Goal: Information Seeking & Learning: Learn about a topic

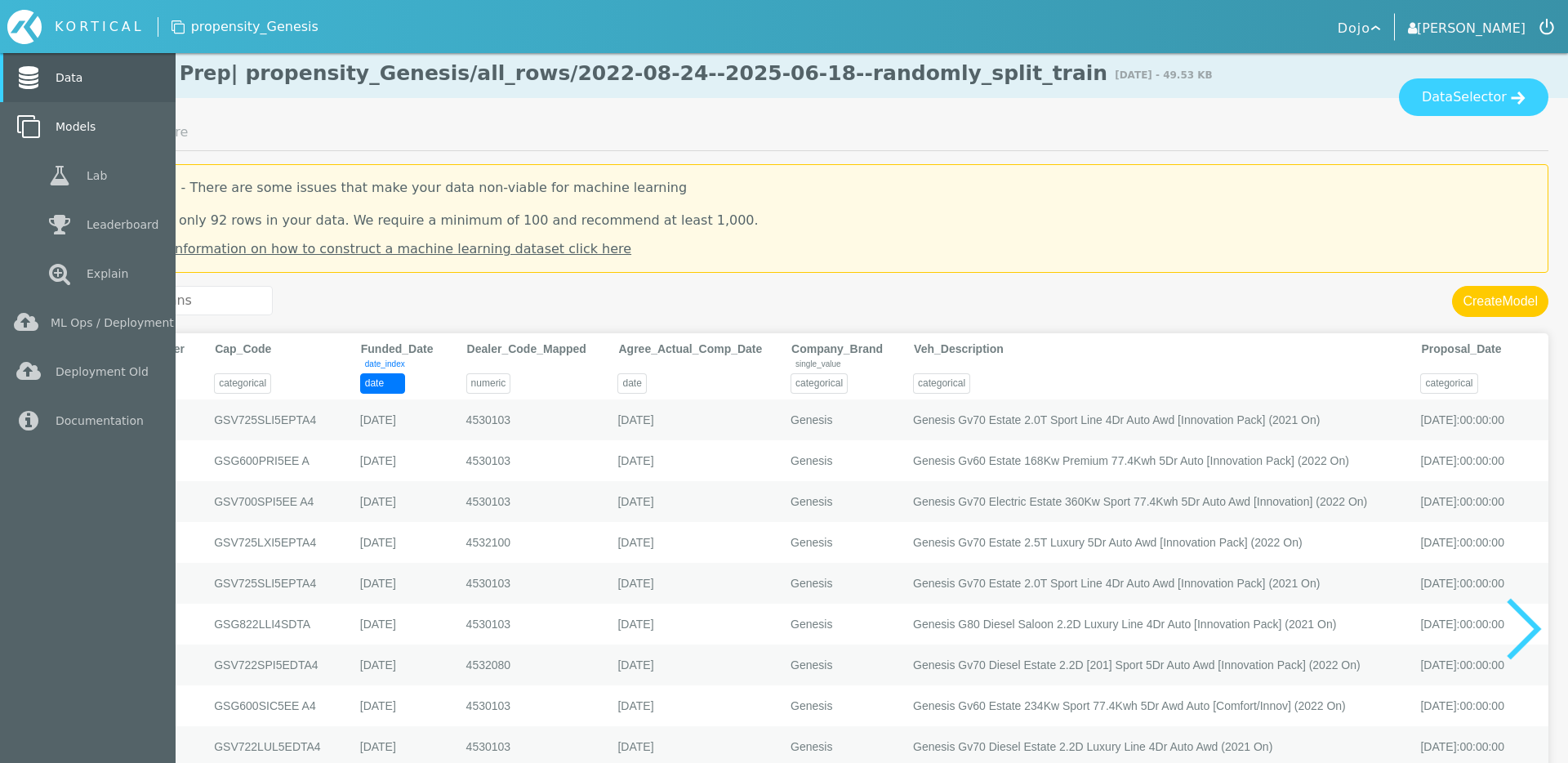
click at [44, 120] on link "Models" at bounding box center [87, 127] width 176 height 49
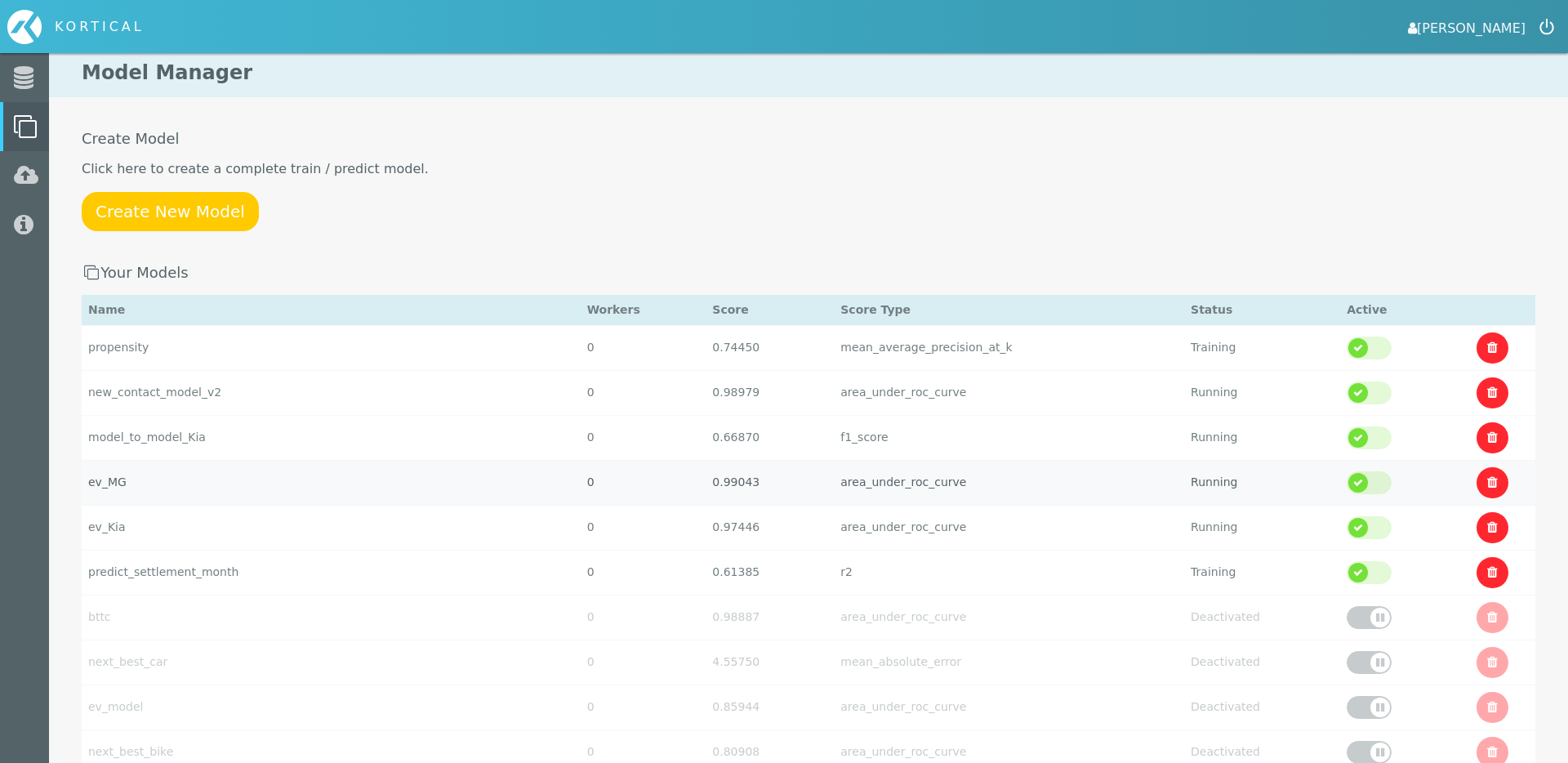
click at [288, 496] on td "ev_MG" at bounding box center [332, 482] width 499 height 45
select select "area_under_roc_curve"
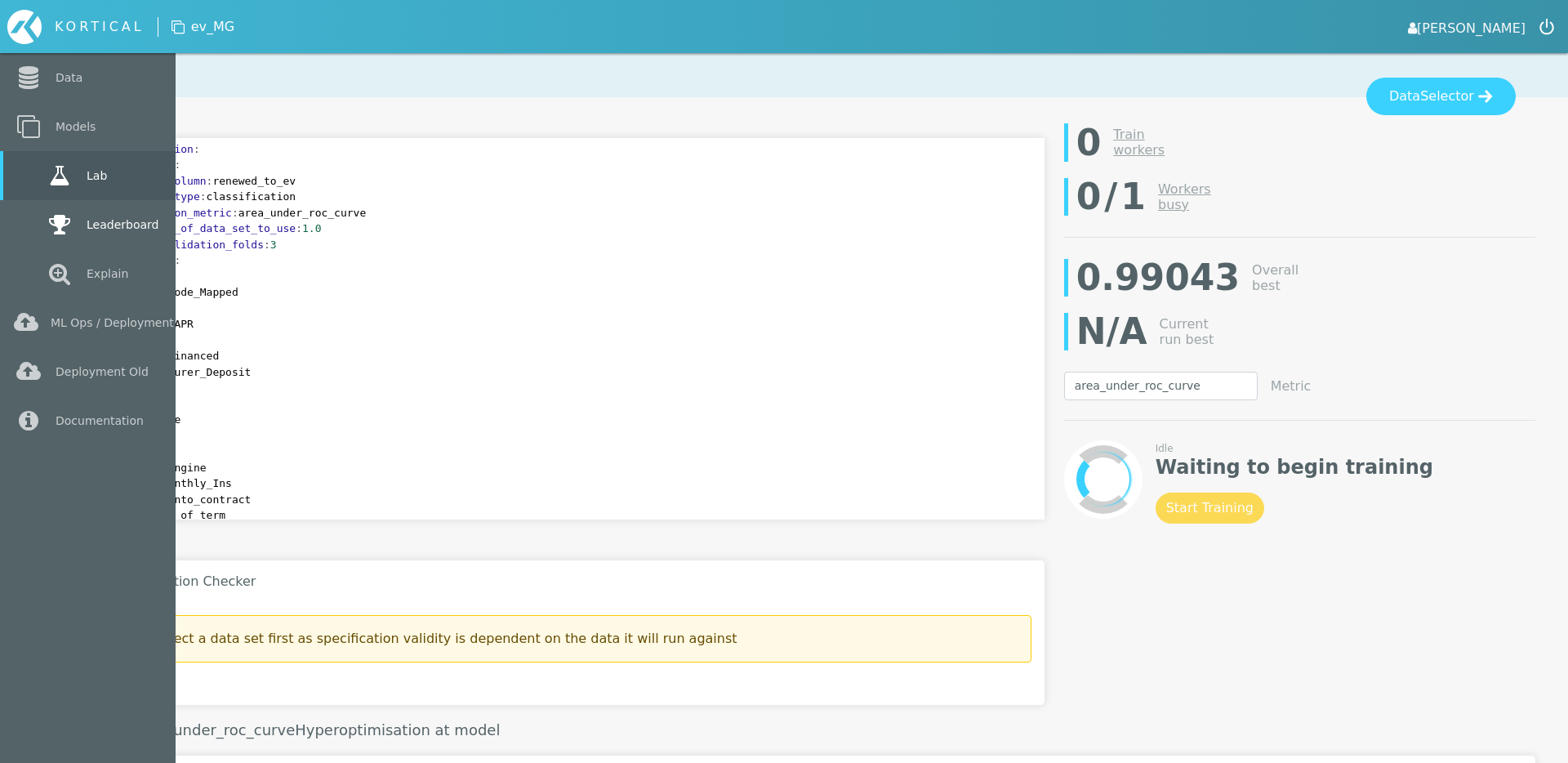
click at [65, 235] on icon at bounding box center [59, 225] width 29 height 23
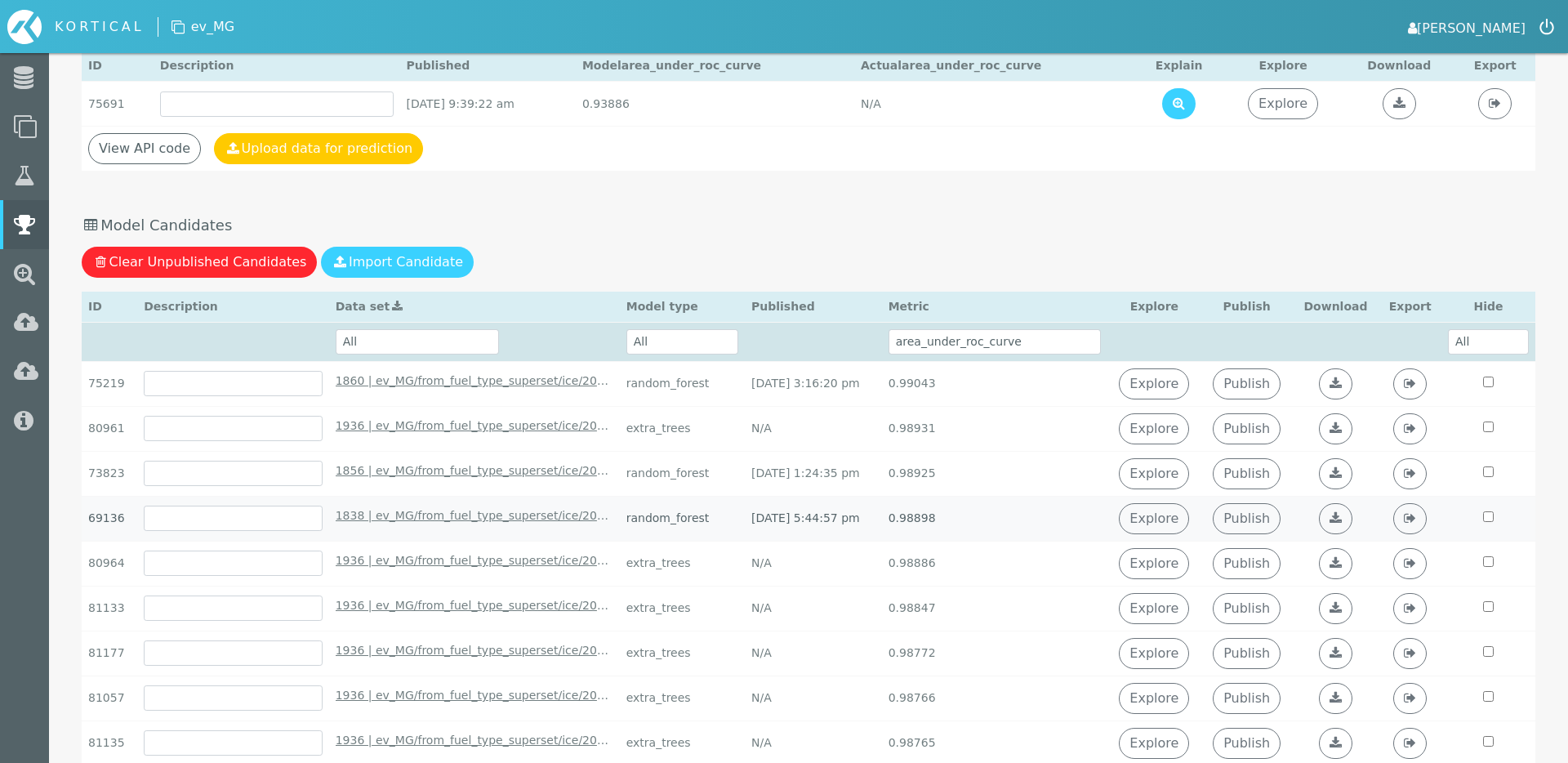
scroll to position [192, 0]
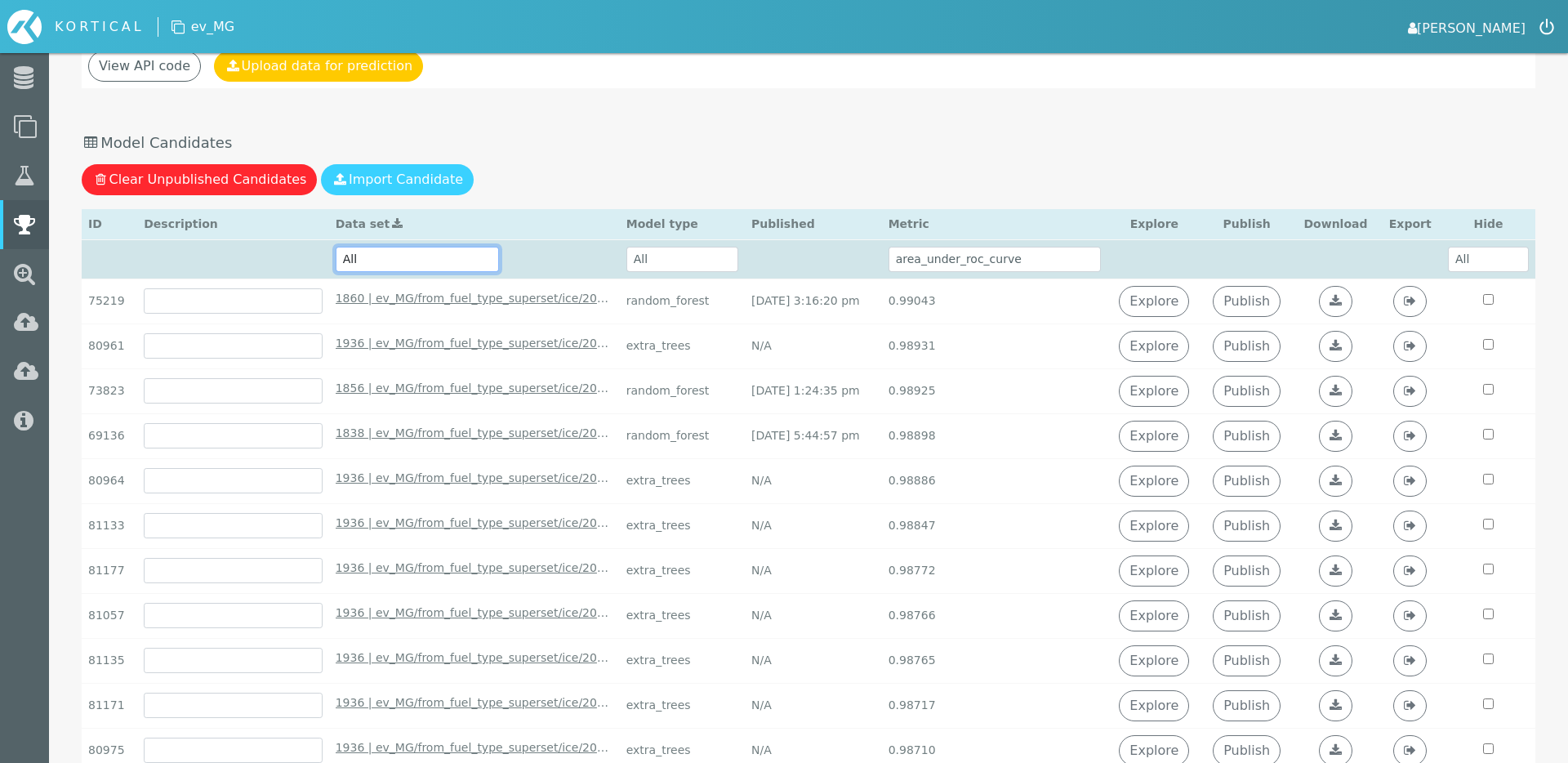
click at [368, 263] on select "All 1936 | ev_MG/from_fuel_type_superset/ice/2020-03-17--2025-04-23--randomly_s…" at bounding box center [417, 259] width 163 height 25
select select "1130 | ev_MG_[DATE]--2024-06-14_train - [DATE] 10:23:37 am"
click at [336, 247] on select "All 1936 | ev_MG/from_fuel_type_superset/ice/2020-03-17--2025-04-23--randomly_s…" at bounding box center [417, 259] width 163 height 25
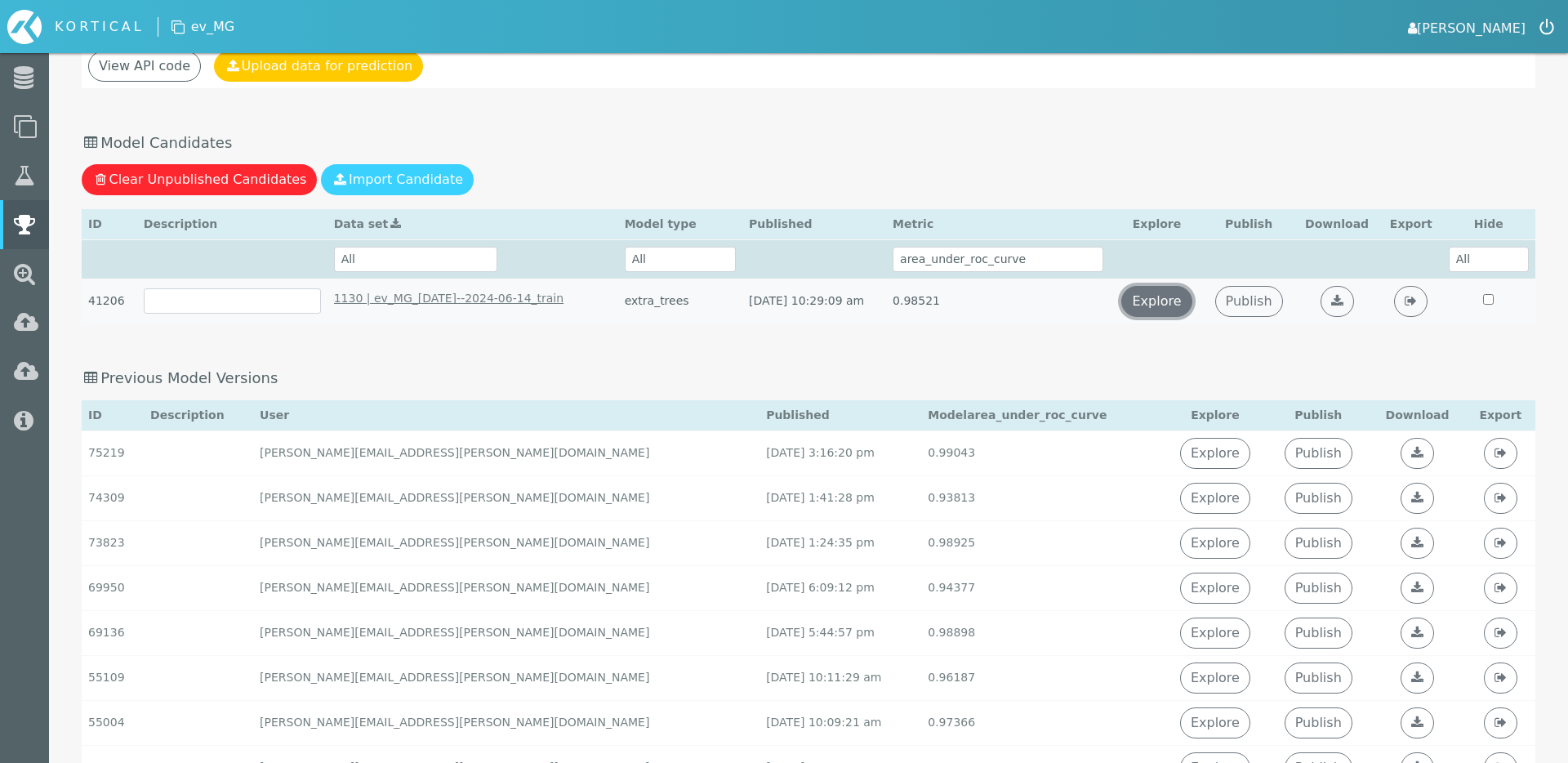
click at [1187, 306] on link "Explore" at bounding box center [1156, 301] width 70 height 31
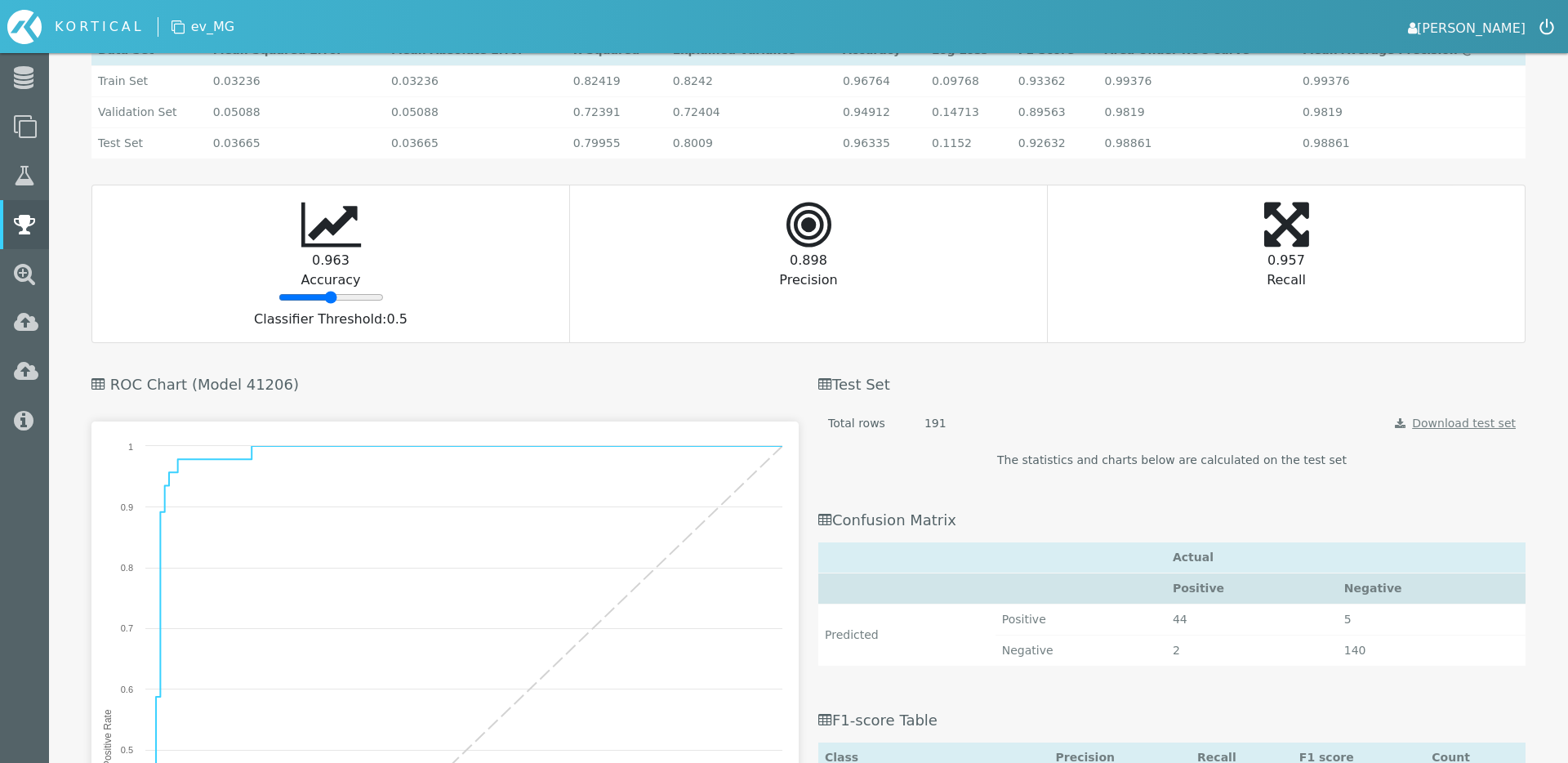
scroll to position [1793, 0]
click at [332, 298] on input "range" at bounding box center [331, 298] width 105 height 13
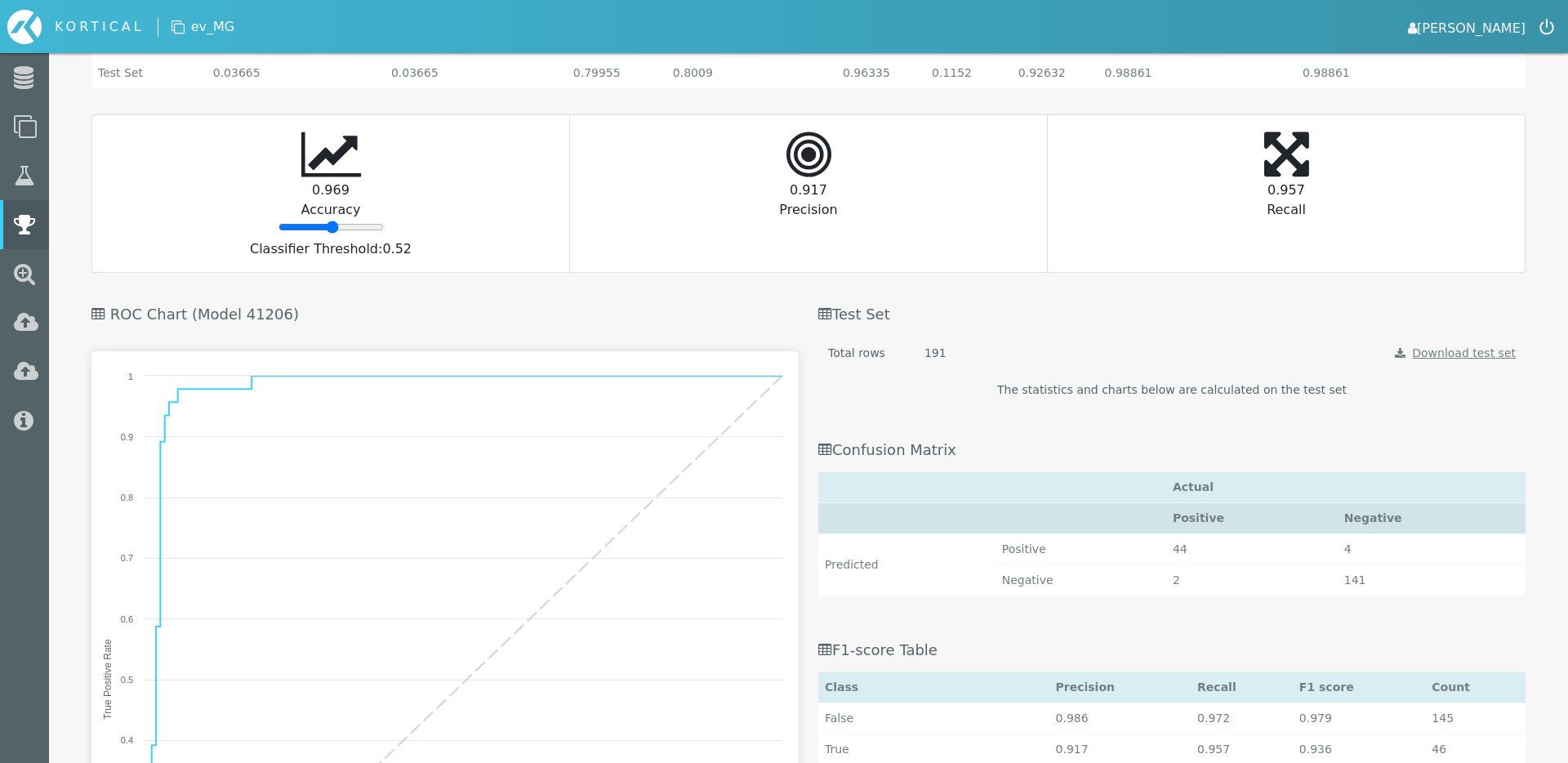
scroll to position [1830, 0]
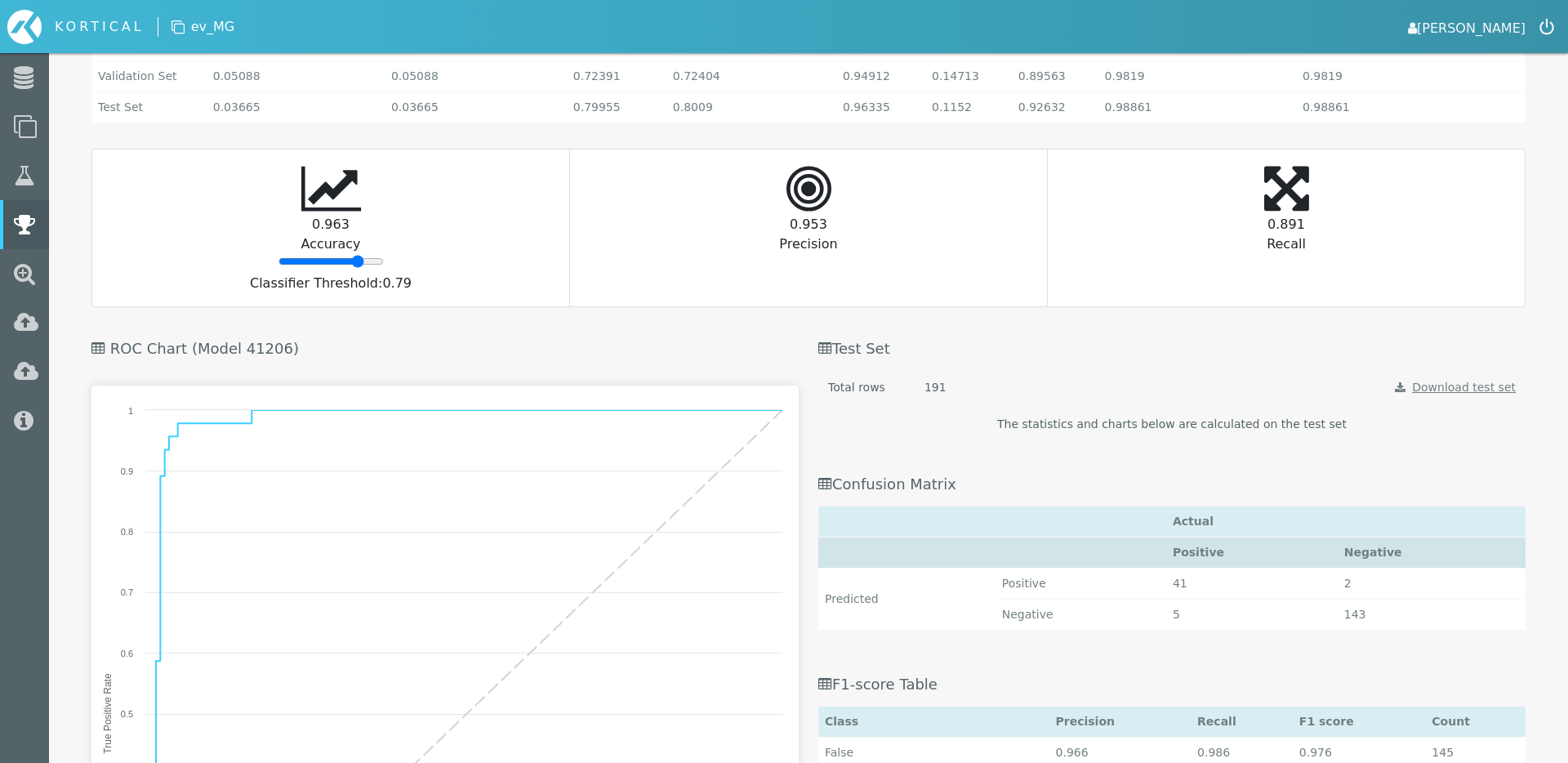
drag, startPoint x: 335, startPoint y: 264, endPoint x: 356, endPoint y: 258, distance: 21.8
click at [357, 258] on input "range" at bounding box center [331, 261] width 105 height 13
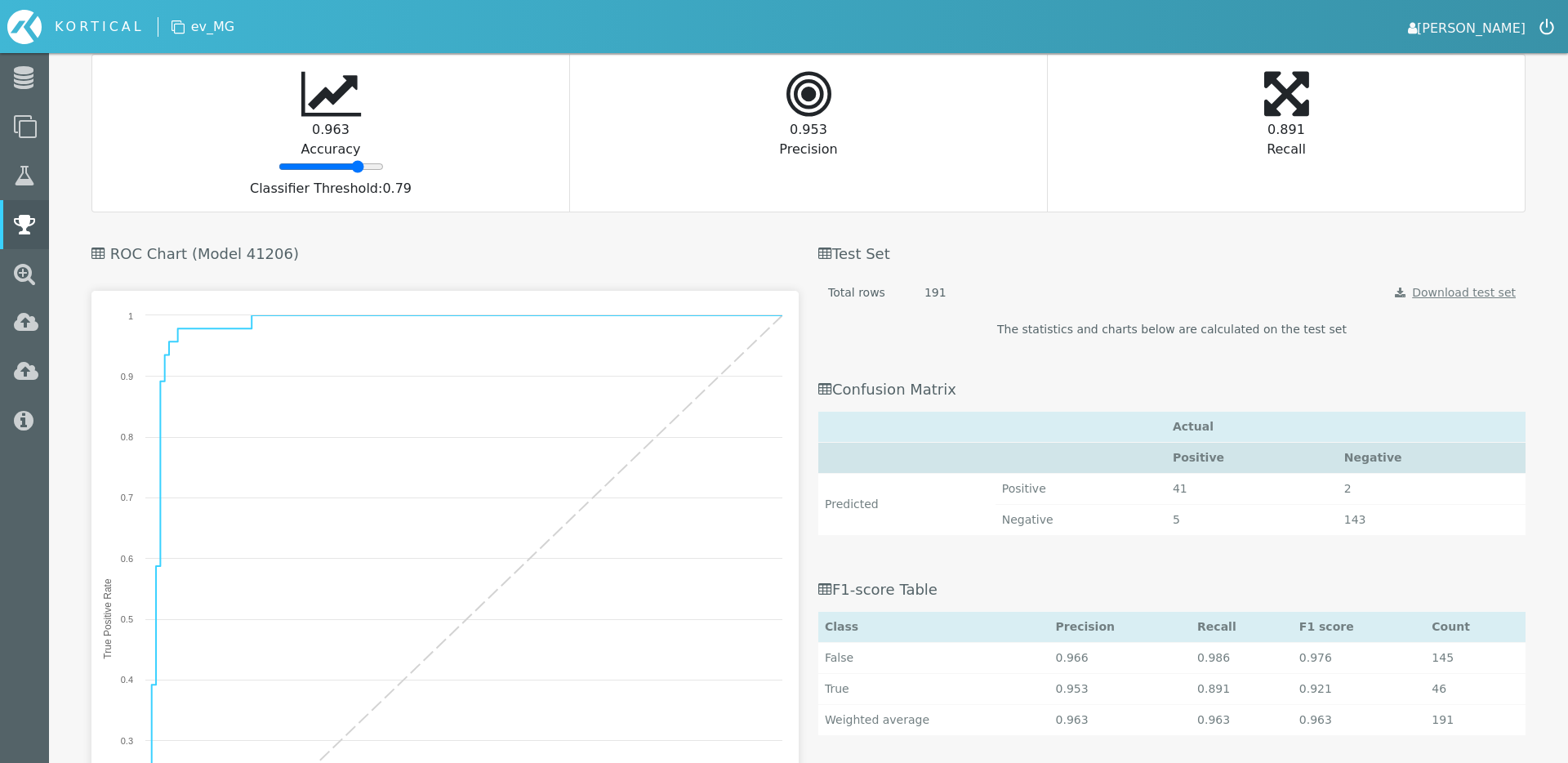
scroll to position [1924, 0]
drag, startPoint x: 357, startPoint y: 174, endPoint x: 326, endPoint y: 172, distance: 31.1
type input "46"
click at [326, 172] on input "range" at bounding box center [331, 168] width 105 height 13
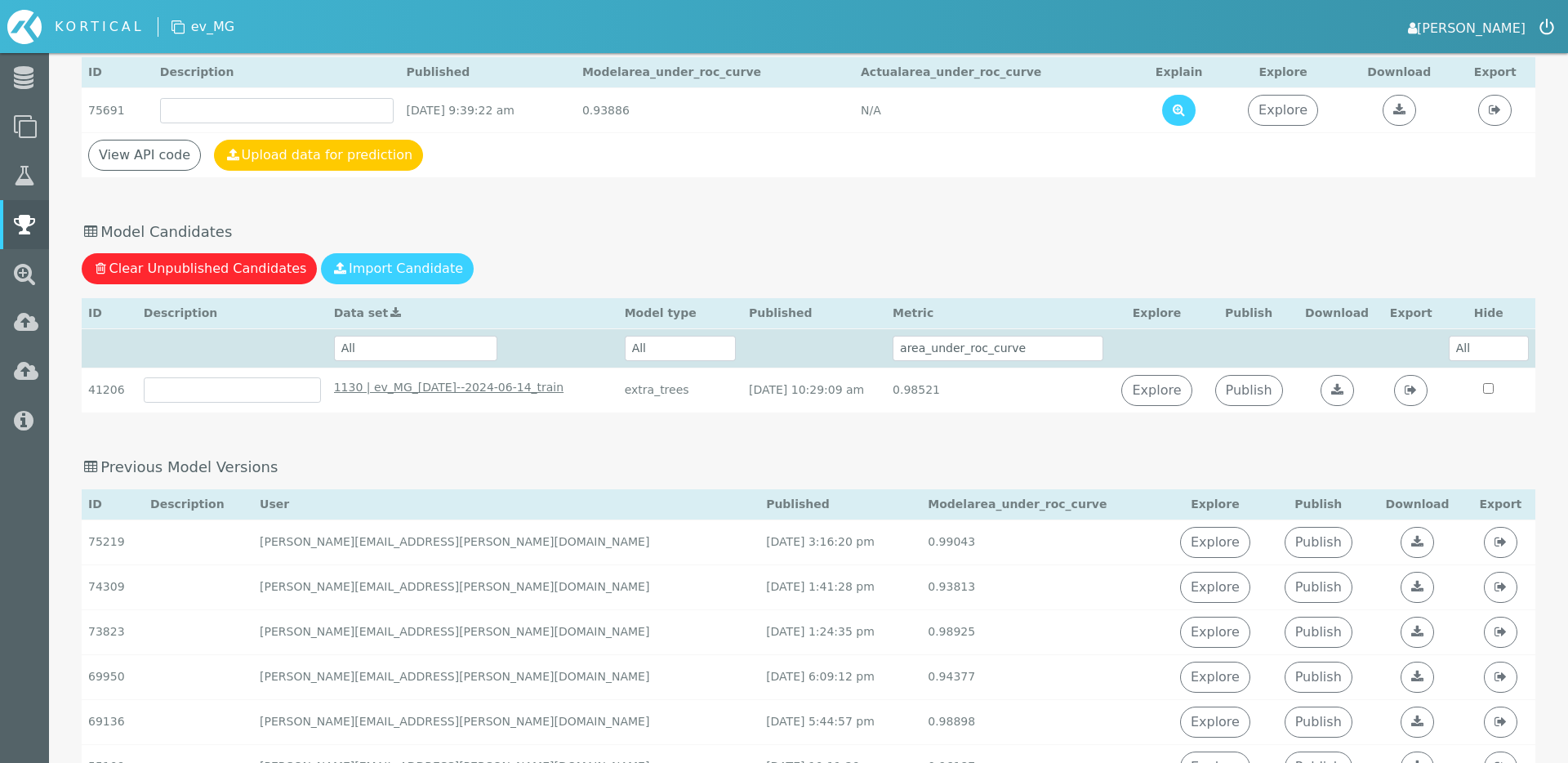
scroll to position [102, 0]
